Goal: Use online tool/utility: Use online tool/utility

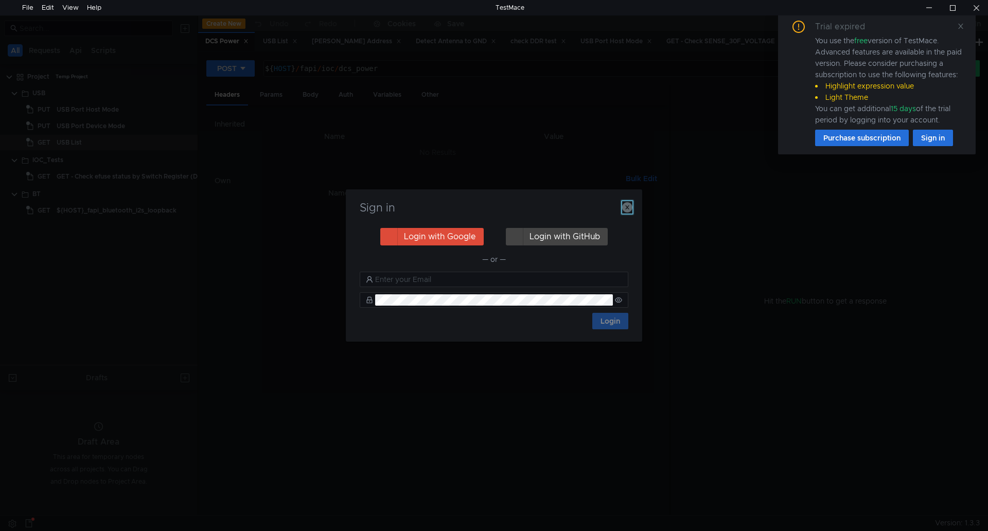
click at [628, 205] on icon "button" at bounding box center [627, 207] width 10 height 10
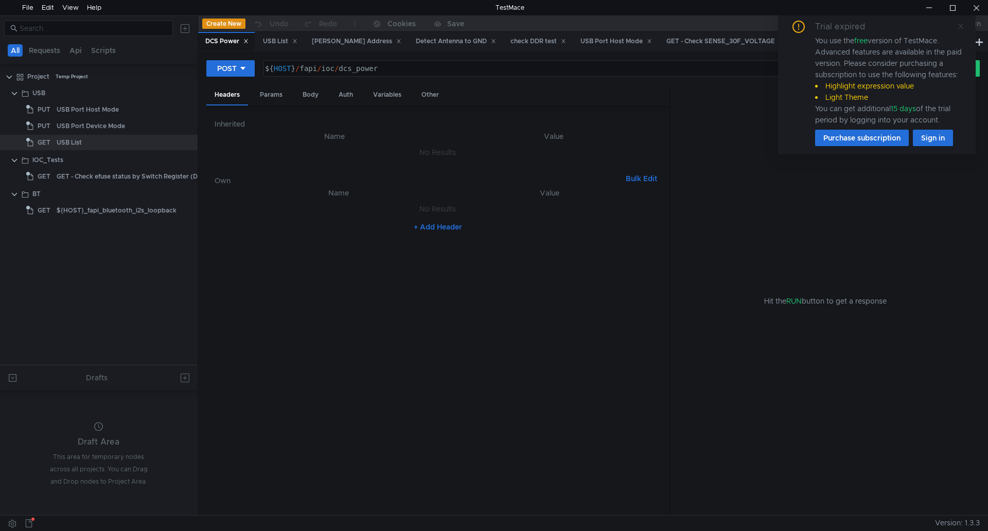
click at [957, 28] on icon at bounding box center [960, 26] width 7 height 7
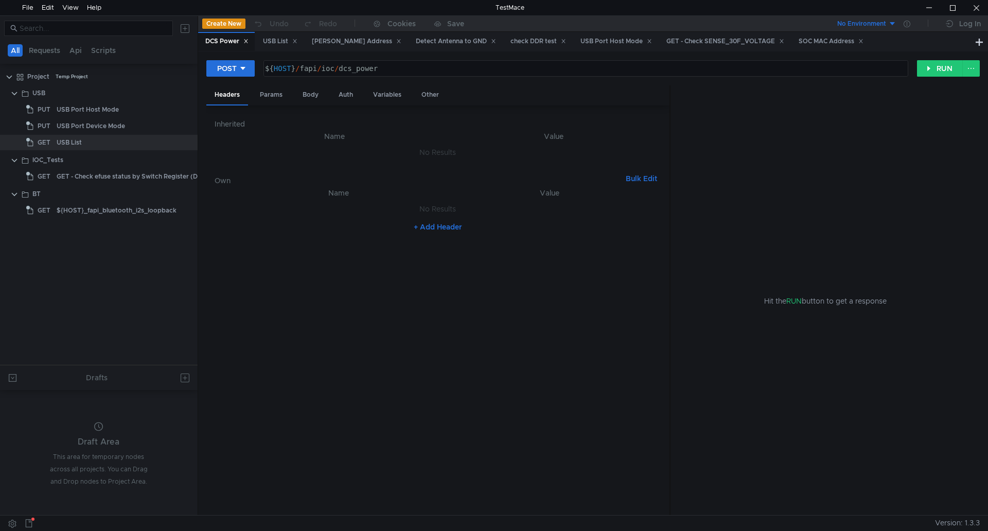
click at [19, 50] on button "All" at bounding box center [15, 50] width 15 height 12
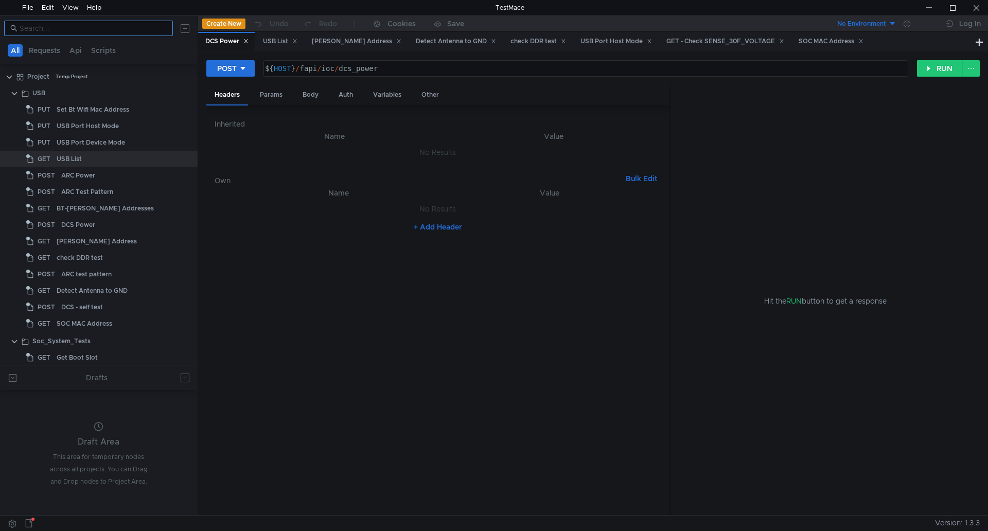
click at [75, 35] on nz-input-group at bounding box center [88, 28] width 169 height 15
click at [74, 29] on input at bounding box center [93, 28] width 147 height 11
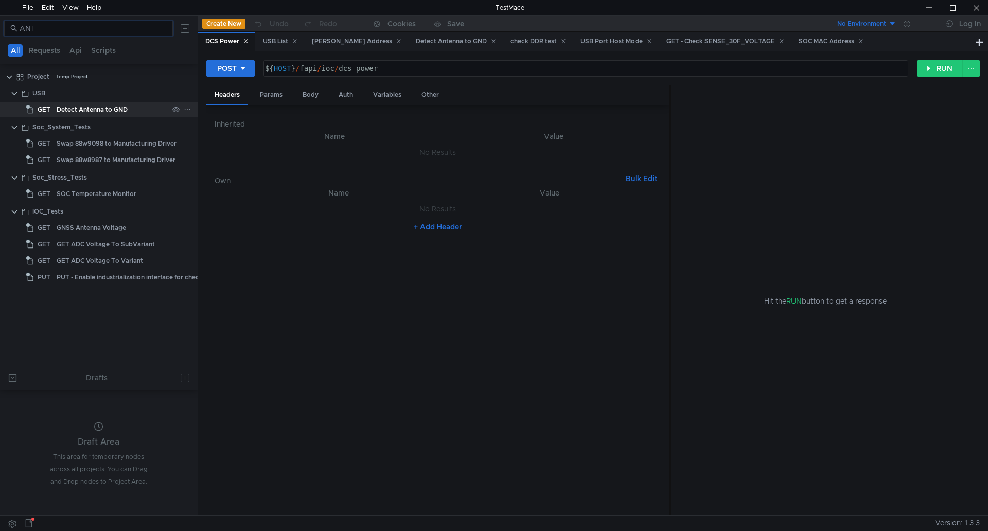
type input "ANT"
click at [136, 107] on div "Detect Antenna to GND" at bounding box center [113, 109] width 112 height 15
click at [444, 43] on div "Detect Antenna to GND" at bounding box center [456, 41] width 80 height 11
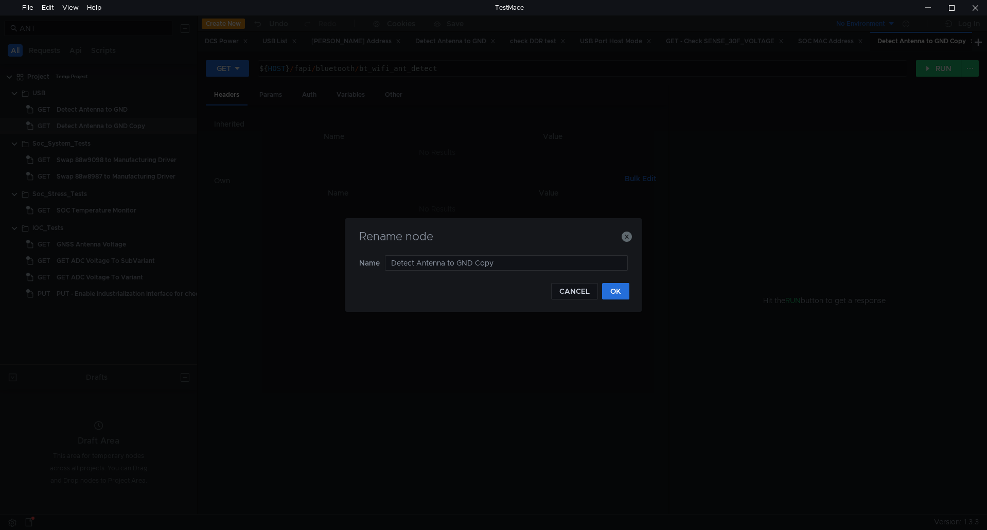
drag, startPoint x: 543, startPoint y: 261, endPoint x: 360, endPoint y: 261, distance: 182.7
click at [360, 261] on nz-form-item "Name Detect Antenna to GND Copy" at bounding box center [493, 262] width 269 height 15
click at [495, 260] on input "Detect Antenna to GND Copy" at bounding box center [506, 262] width 243 height 15
drag, startPoint x: 495, startPoint y: 260, endPoint x: 458, endPoint y: 265, distance: 37.3
click at [458, 265] on input "Detect Antenna to GND Copy" at bounding box center [506, 262] width 243 height 15
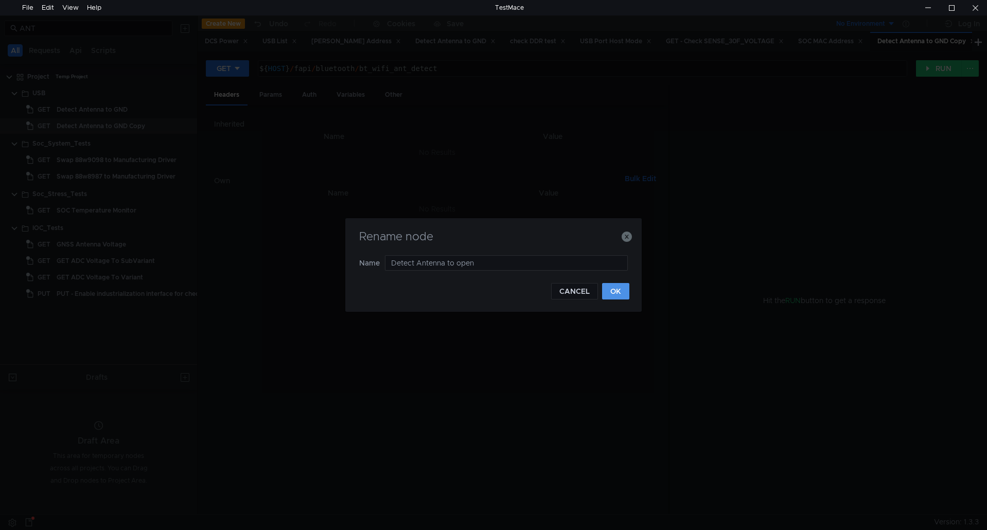
type input "Detect Antenna to open"
click at [618, 285] on button "OK" at bounding box center [615, 291] width 27 height 16
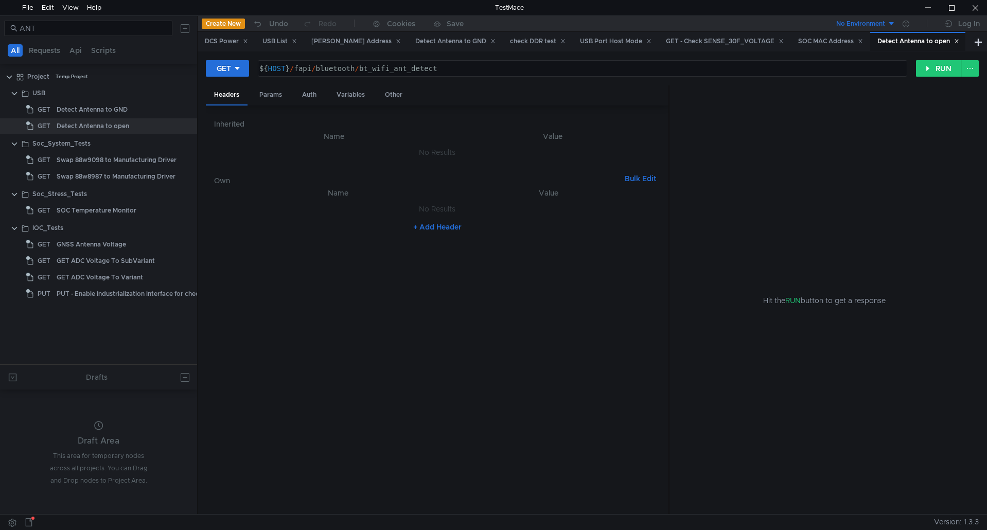
type textarea "${HOST}/fapi/bluetooth/bt_wifi_ant_detect"
drag, startPoint x: 445, startPoint y: 68, endPoint x: 297, endPoint y: 70, distance: 147.2
click at [297, 70] on div "${ HOST } / fapi / bluetooth / bt_wifi_ant_detect" at bounding box center [581, 76] width 648 height 25
click at [936, 70] on button "RUN" at bounding box center [940, 68] width 46 height 16
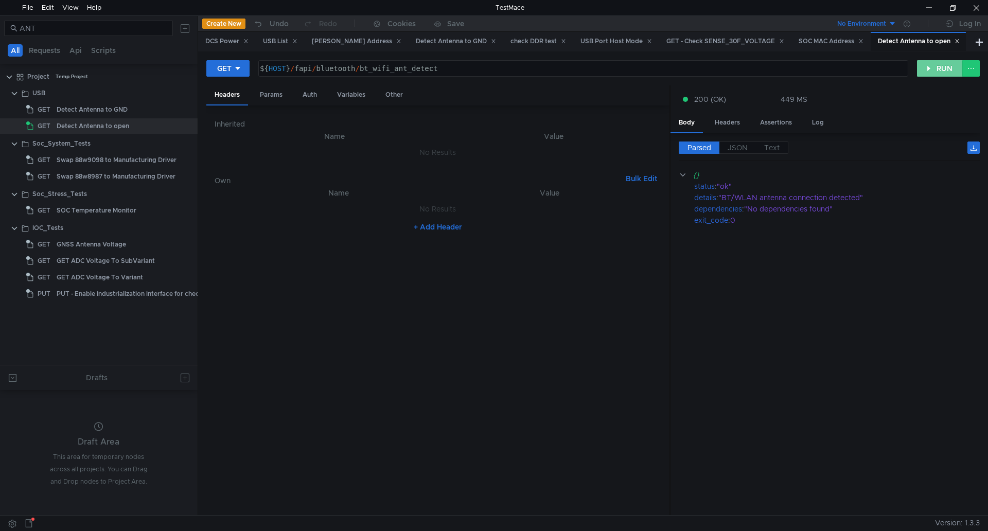
click at [936, 70] on button "RUN" at bounding box center [940, 68] width 46 height 16
click at [976, 10] on div at bounding box center [976, 7] width 24 height 15
